Goal: Check status: Check status

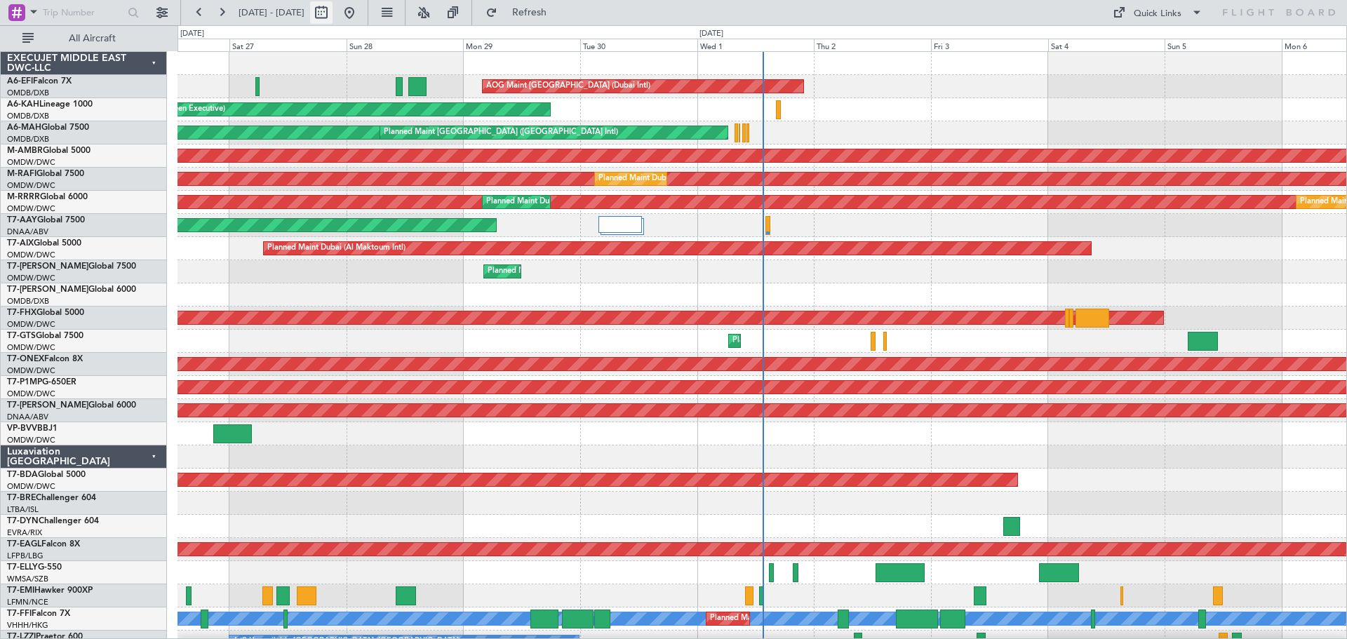
click at [333, 11] on button at bounding box center [321, 12] width 22 height 22
select select "9"
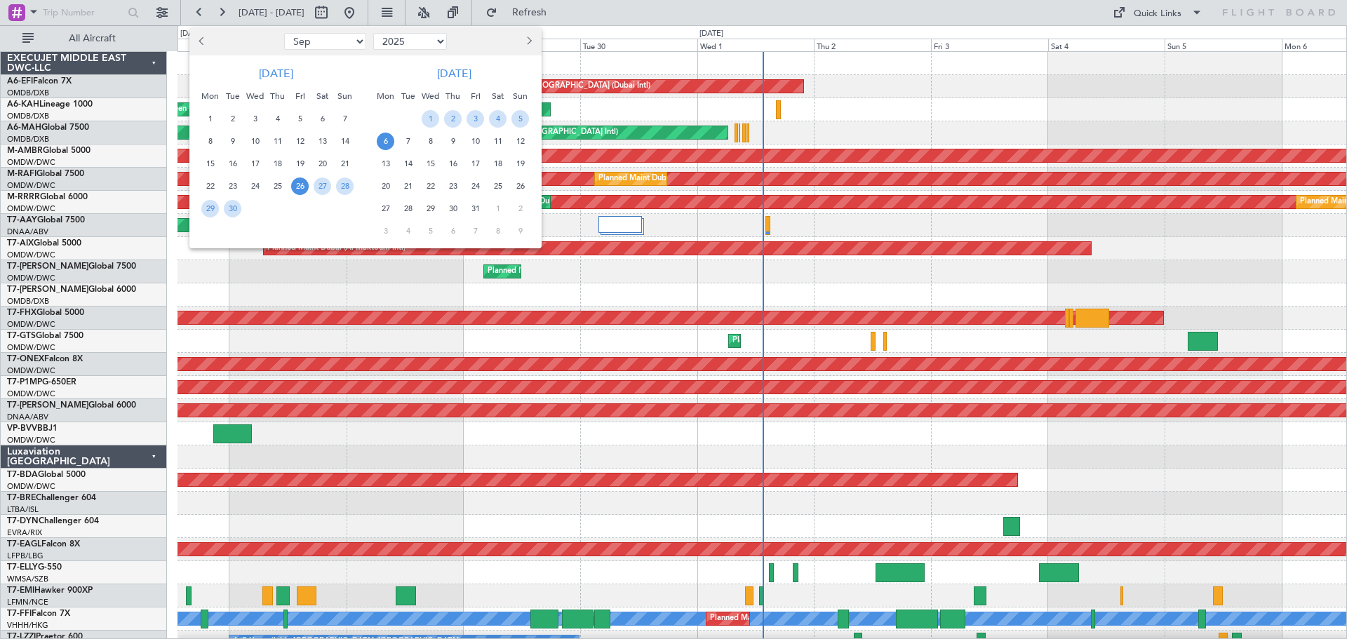
click at [459, 42] on div at bounding box center [495, 41] width 91 height 22
click at [443, 41] on select "2015 2016 2017 2018 2019 2020 2021 2022 2023 2024 2025 2026 2027 2028 2029 2030…" at bounding box center [410, 41] width 74 height 17
select select "2024"
click at [373, 33] on select "2015 2016 2017 2018 2019 2020 2021 2022 2023 2024 2025 2026 2027 2028 2029 2030…" at bounding box center [410, 41] width 74 height 17
click at [354, 36] on select "Jan Feb Mar Apr May Jun [DATE] Aug Sep Oct Nov Dec" at bounding box center [325, 41] width 82 height 17
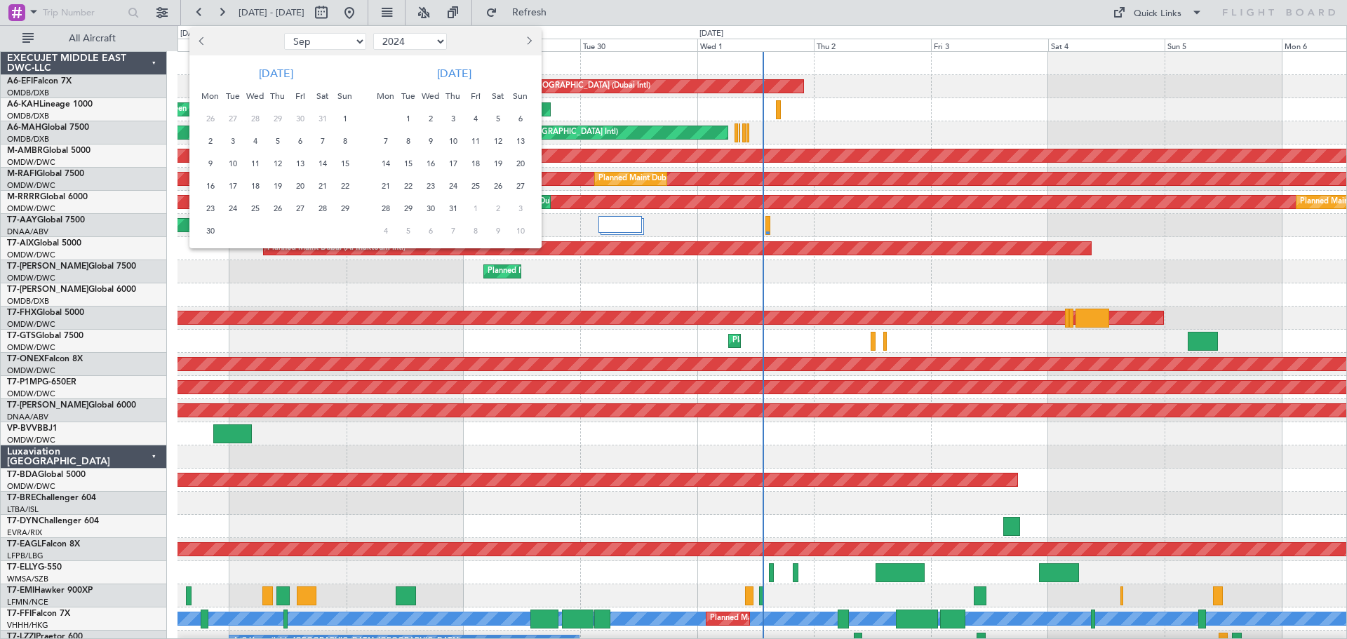
select select "1"
click at [284, 33] on select "Jan Feb Mar Apr May Jun [DATE] Aug Sep Oct Nov Dec" at bounding box center [325, 41] width 82 height 17
click at [211, 119] on span "1" at bounding box center [210, 119] width 18 height 18
click at [215, 168] on span "15" at bounding box center [210, 164] width 18 height 18
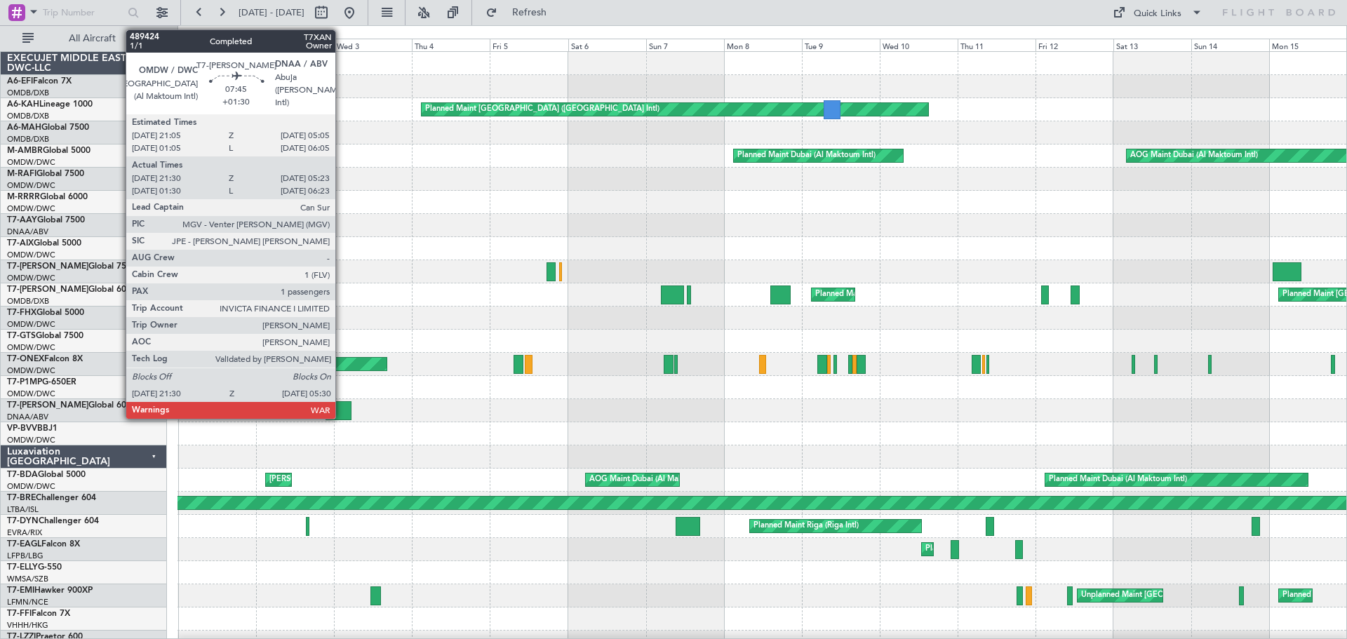
click at [342, 305] on div at bounding box center [339, 410] width 27 height 19
